Goal: Check status: Check status

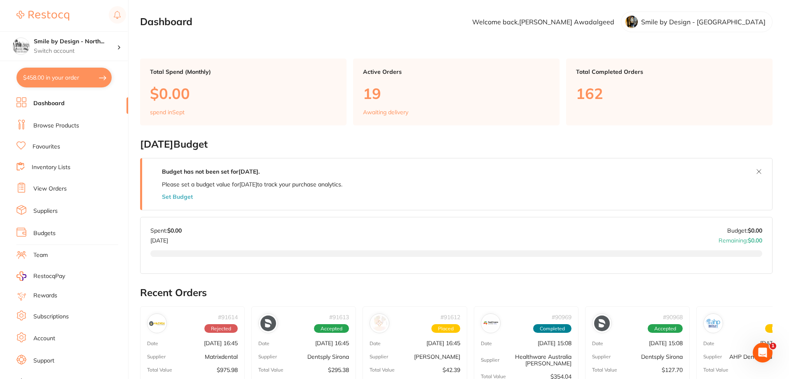
click at [75, 122] on link "Browse Products" at bounding box center [56, 126] width 46 height 8
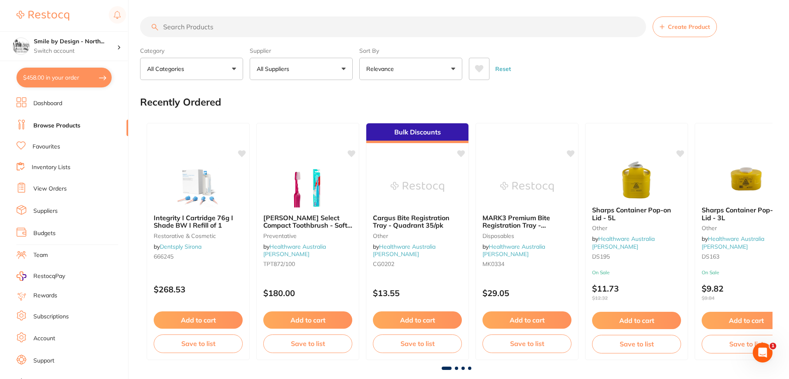
click at [53, 192] on link "View Orders" at bounding box center [49, 189] width 33 height 8
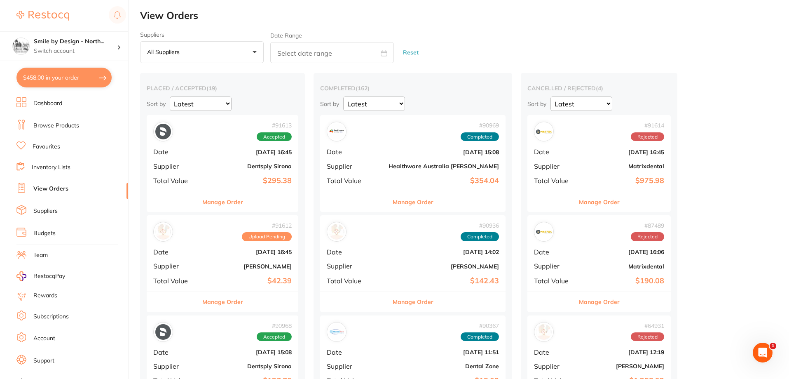
click at [248, 310] on div "Manage Order" at bounding box center [223, 301] width 152 height 20
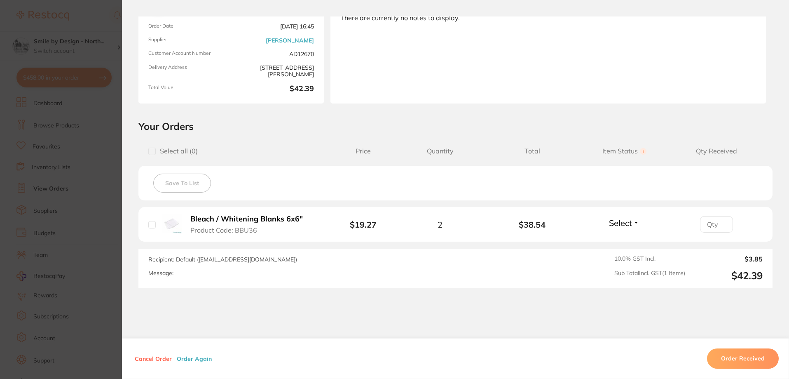
click at [102, 240] on section "Order ID: Restocq- 91612 Order Information Upload Pending Order Date [DATE] 16:…" at bounding box center [394, 189] width 789 height 379
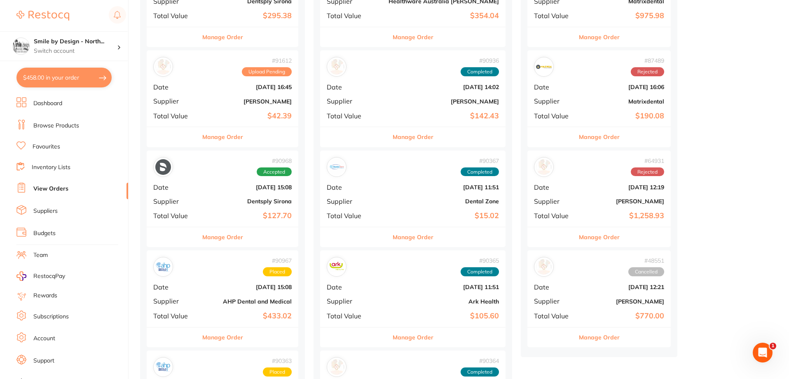
scroll to position [206, 0]
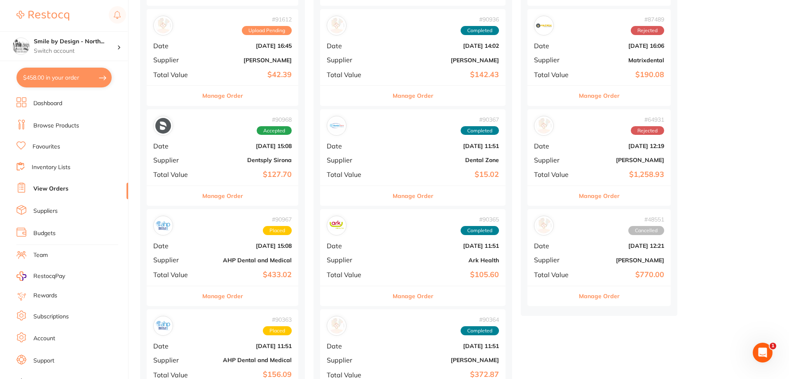
click at [221, 195] on button "Manage Order" at bounding box center [222, 196] width 41 height 20
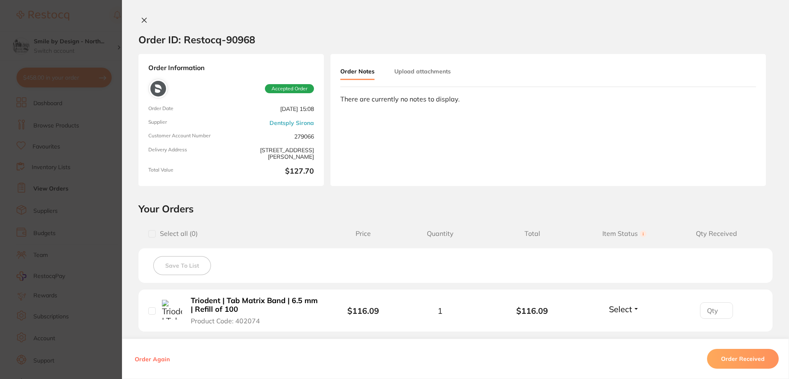
click at [141, 21] on icon at bounding box center [144, 20] width 7 height 7
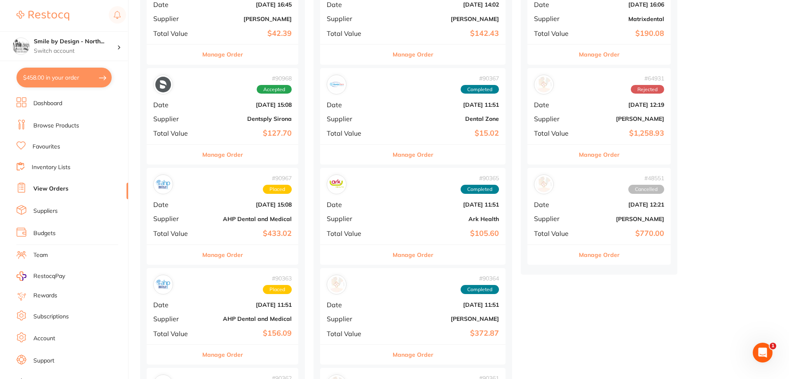
click at [250, 256] on div "Manage Order" at bounding box center [223, 254] width 152 height 20
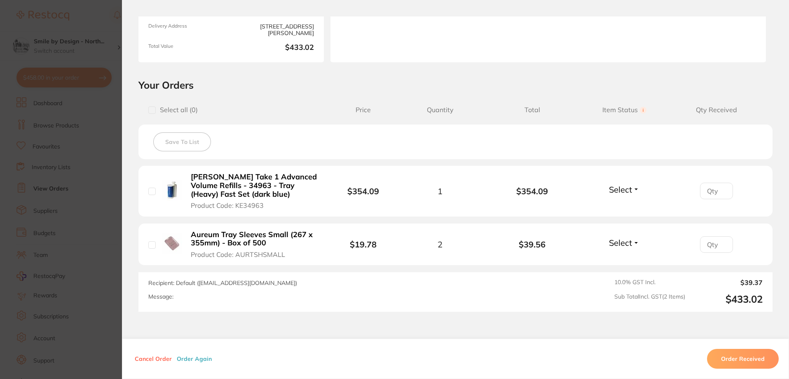
click at [86, 251] on section "Order ID: Restocq- 90967 Order Information Placed Order Order Date [DATE] 15:08…" at bounding box center [394, 189] width 789 height 379
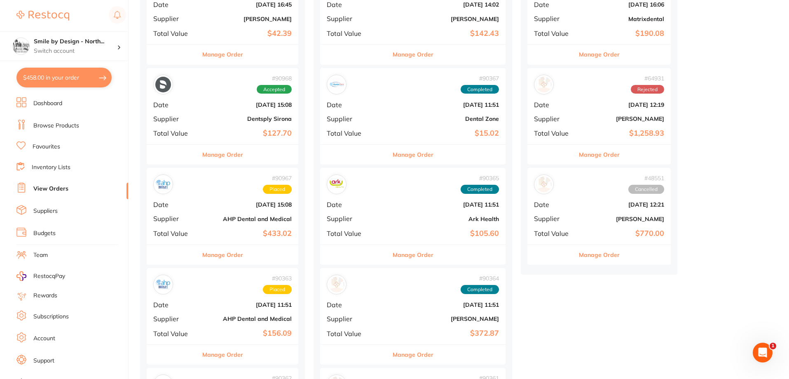
scroll to position [288, 0]
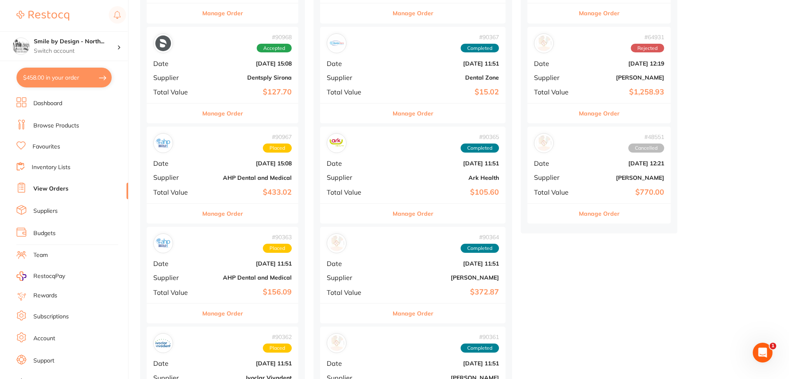
click at [227, 311] on button "Manage Order" at bounding box center [222, 313] width 41 height 20
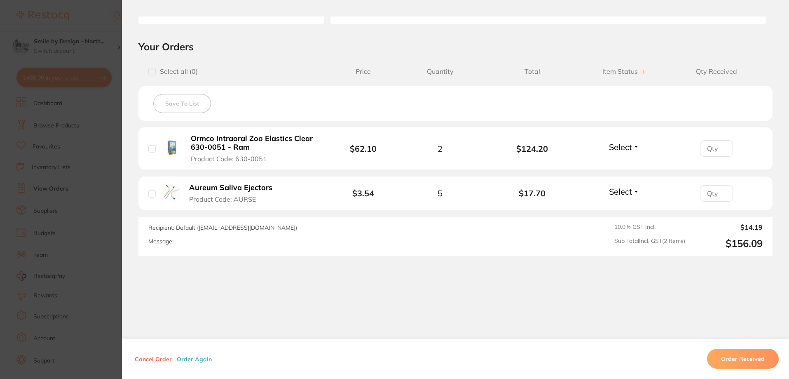
click at [87, 247] on section "Order ID: Restocq- 90363 Order Information Placed Order Order Date [DATE] 11:51…" at bounding box center [394, 189] width 789 height 379
